Goal: Information Seeking & Learning: Learn about a topic

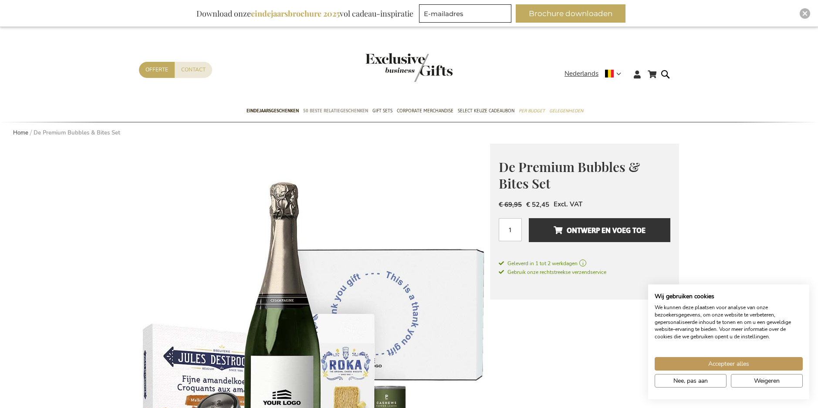
click at [361, 111] on span "50 beste relatiegeschenken" at bounding box center [335, 110] width 65 height 9
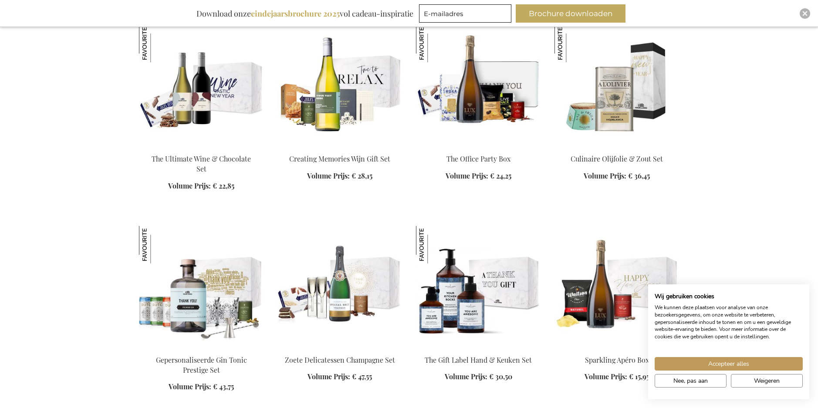
scroll to position [741, 0]
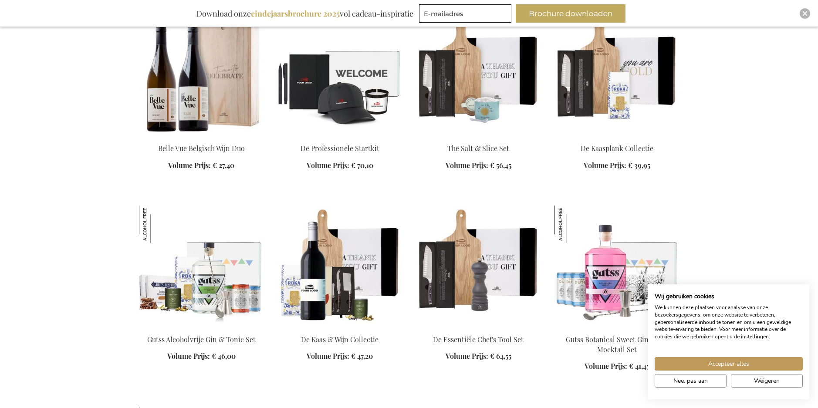
scroll to position [1917, 0]
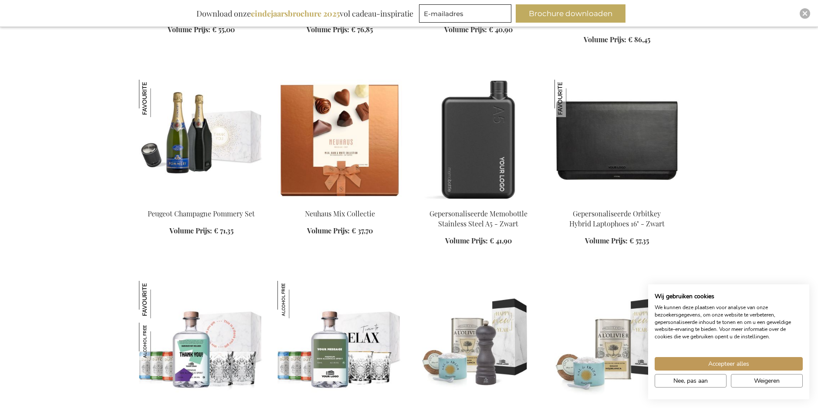
scroll to position [4314, 0]
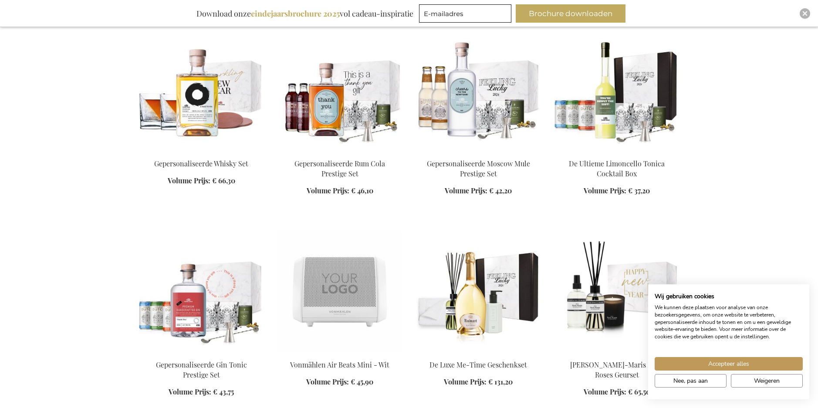
scroll to position [5577, 0]
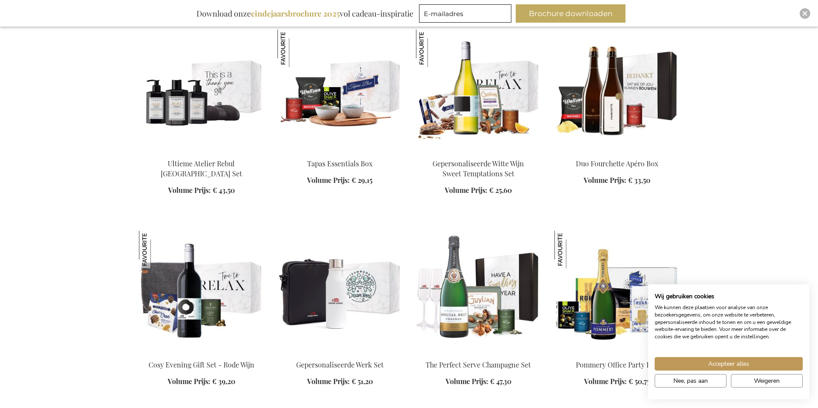
scroll to position [5795, 0]
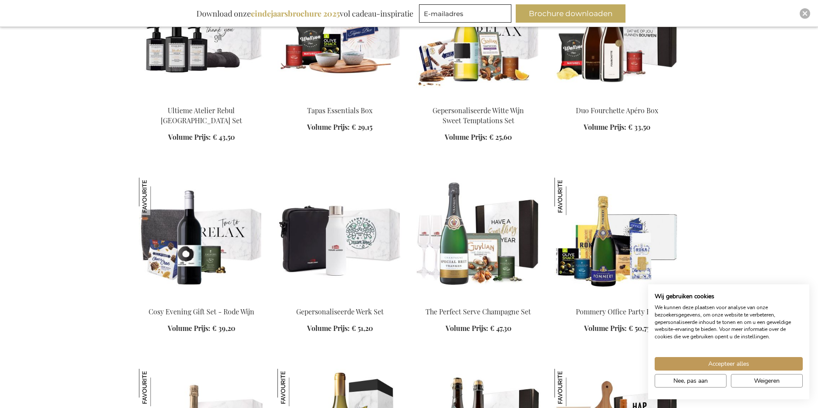
scroll to position [5751, 0]
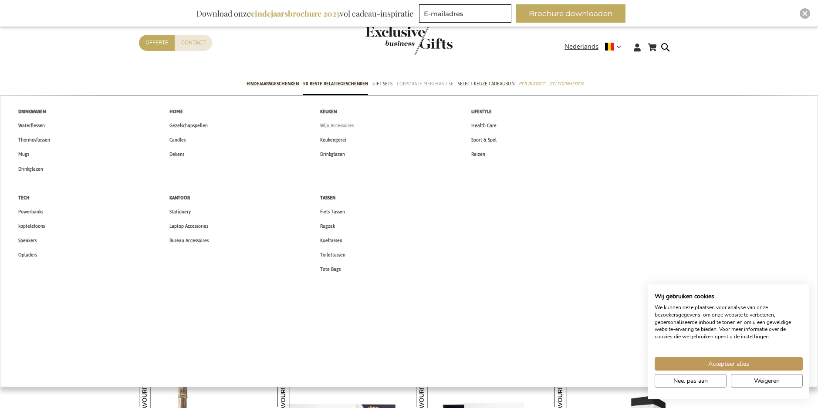
click at [348, 125] on span "Wijn Accessoires" at bounding box center [337, 125] width 34 height 9
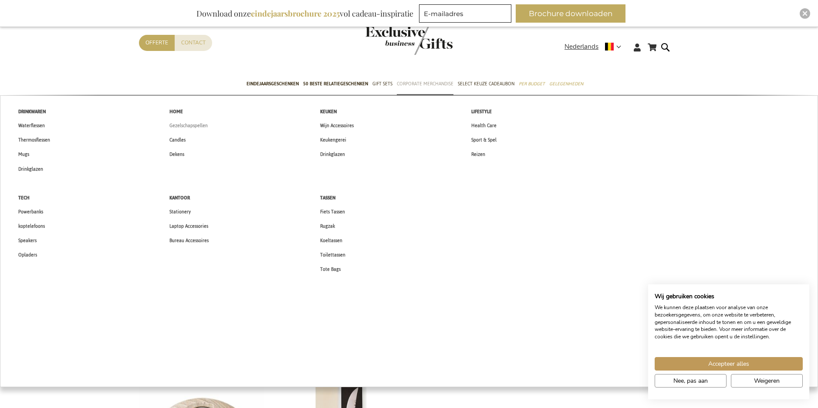
click at [175, 125] on span "Gezelschapspellen" at bounding box center [188, 125] width 38 height 9
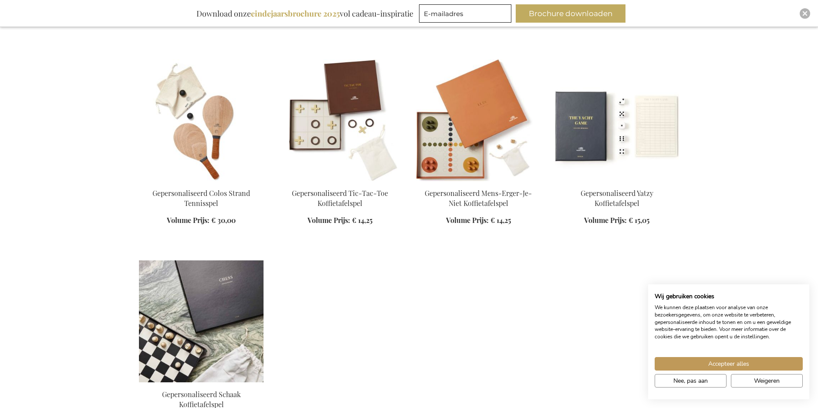
scroll to position [697, 0]
